Goal: Information Seeking & Learning: Find specific page/section

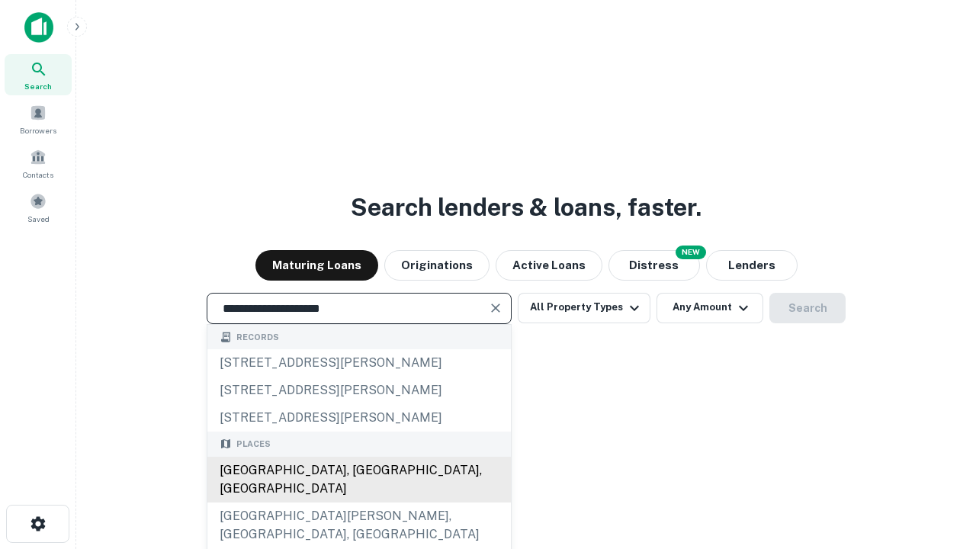
click at [358, 503] on div "[GEOGRAPHIC_DATA], [GEOGRAPHIC_DATA], [GEOGRAPHIC_DATA]" at bounding box center [359, 480] width 304 height 46
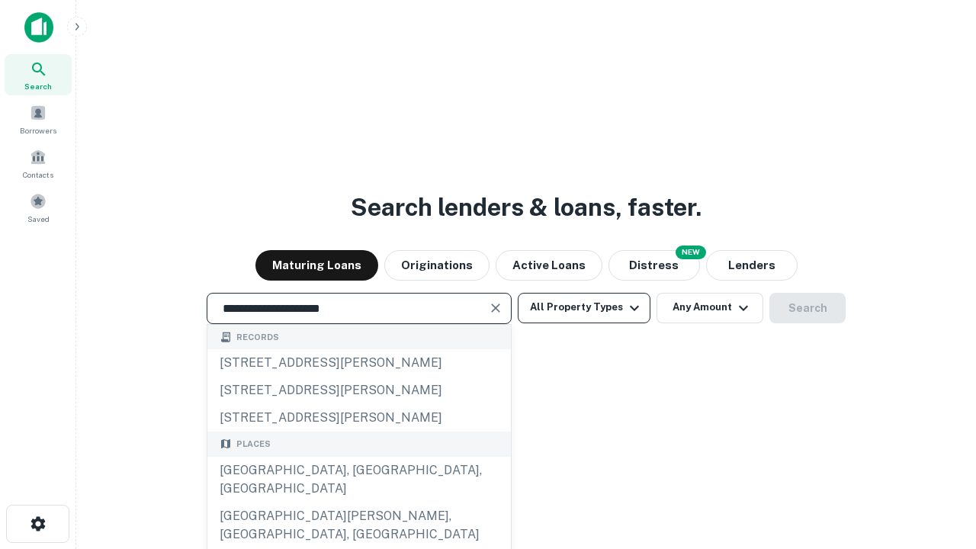
type input "**********"
click at [584, 307] on button "All Property Types" at bounding box center [584, 308] width 133 height 31
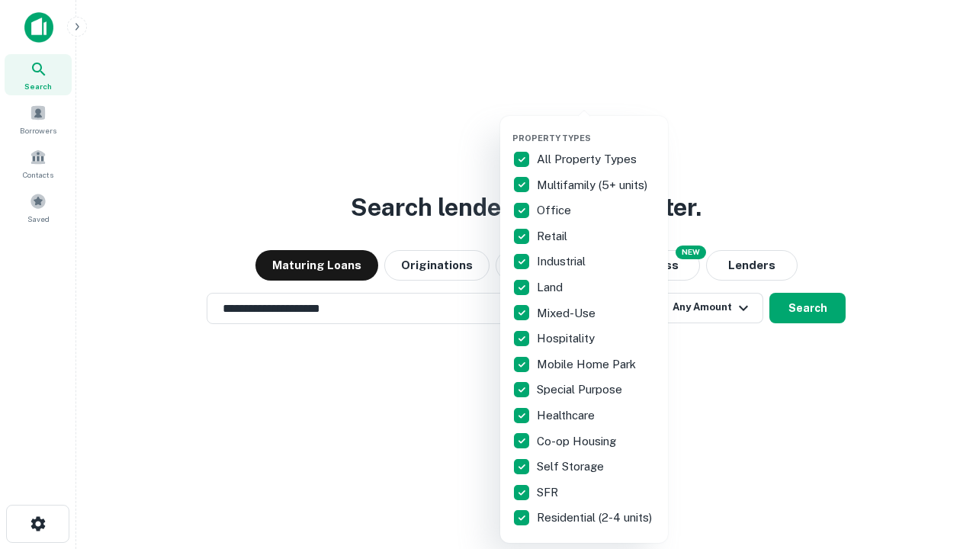
click at [596, 128] on button "button" at bounding box center [597, 128] width 168 height 1
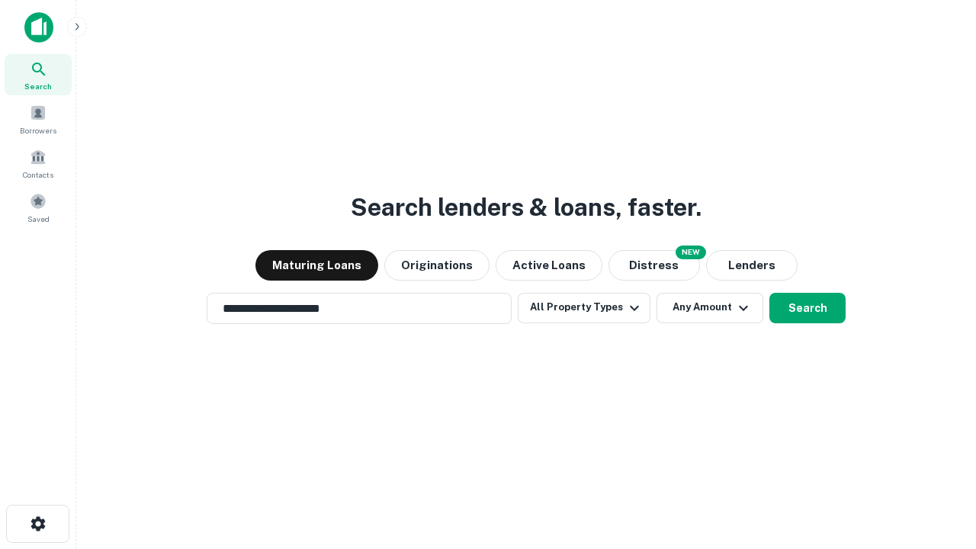
scroll to position [24, 0]
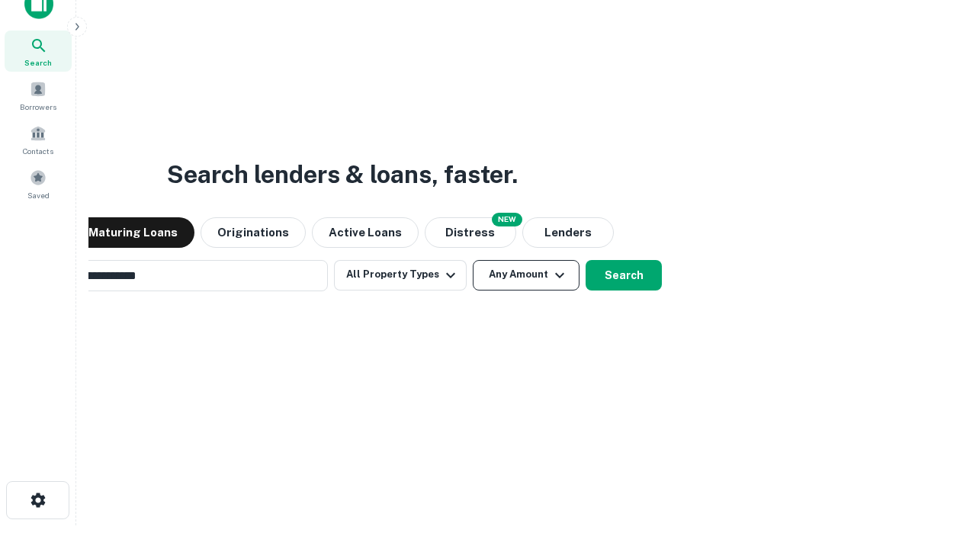
click at [473, 260] on button "Any Amount" at bounding box center [526, 275] width 107 height 31
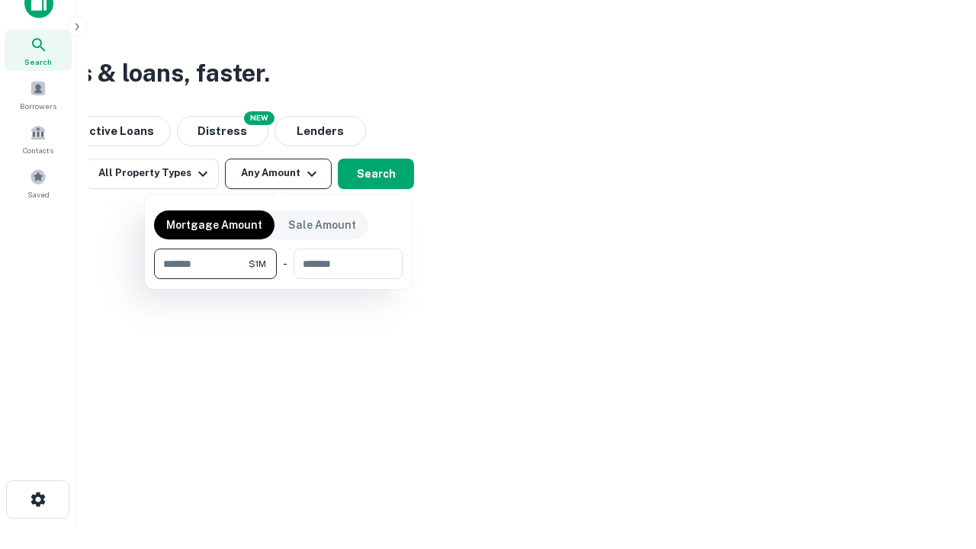
type input "*******"
click at [278, 279] on button "button" at bounding box center [278, 279] width 249 height 1
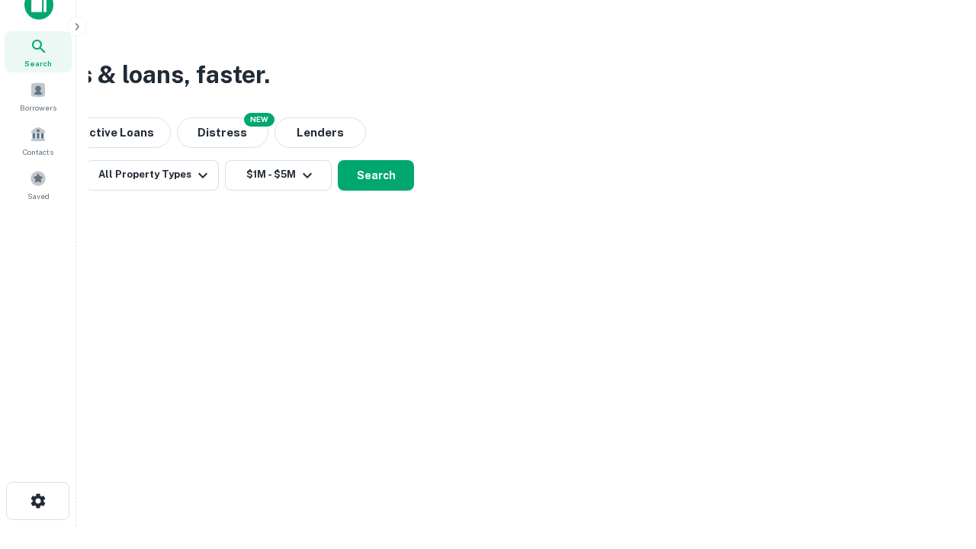
scroll to position [9, 281]
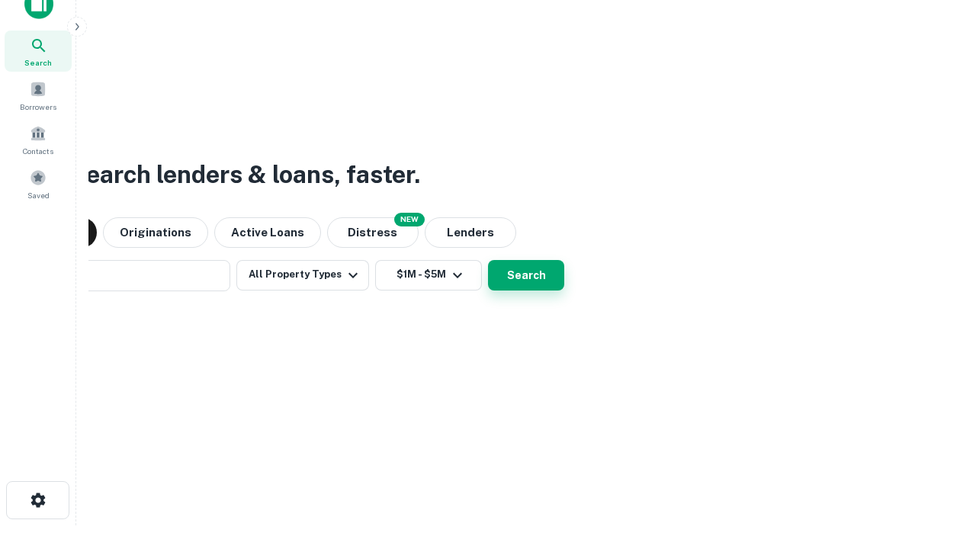
click at [488, 260] on button "Search" at bounding box center [526, 275] width 76 height 31
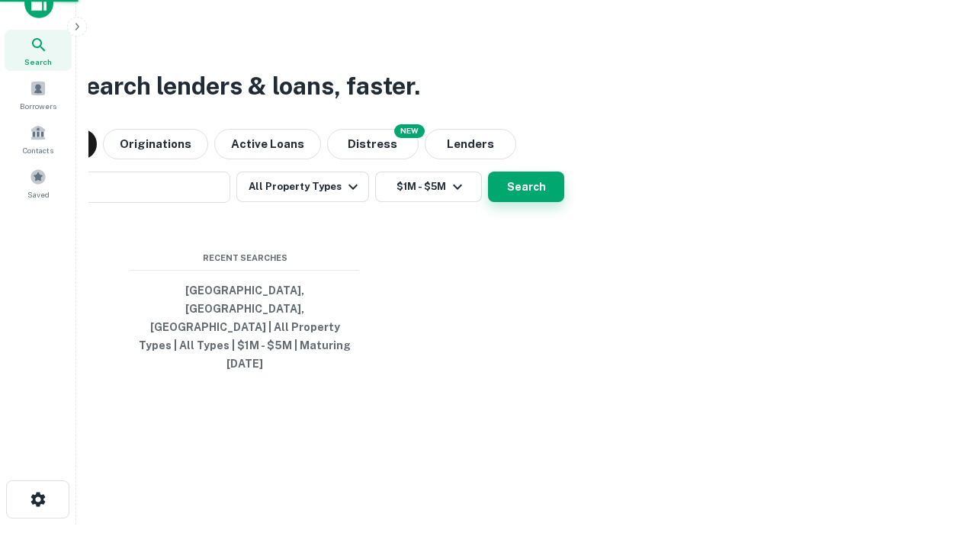
scroll to position [40, 432]
